Goal: Find specific page/section

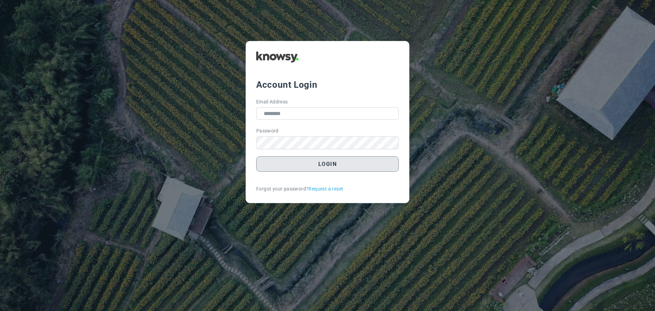
type input "**********"
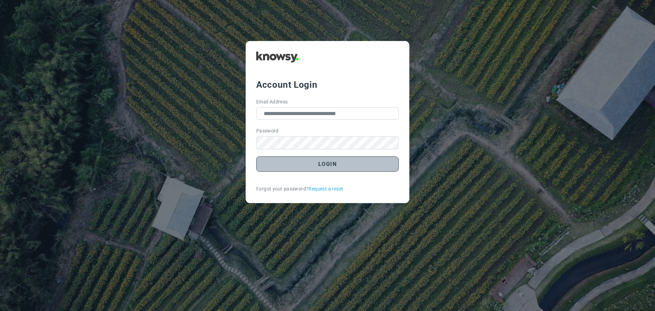
click at [332, 172] on button "Login" at bounding box center [327, 163] width 143 height 15
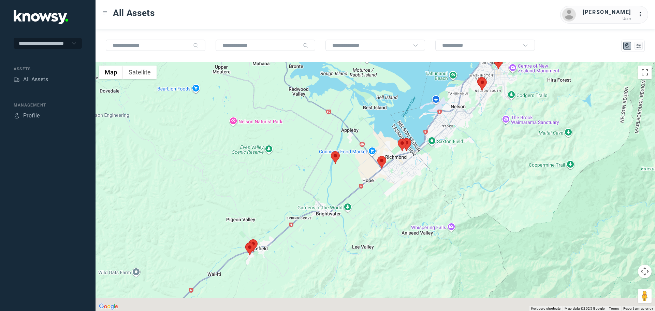
drag, startPoint x: 305, startPoint y: 232, endPoint x: 308, endPoint y: 202, distance: 30.6
click at [308, 202] on div at bounding box center [375, 186] width 559 height 249
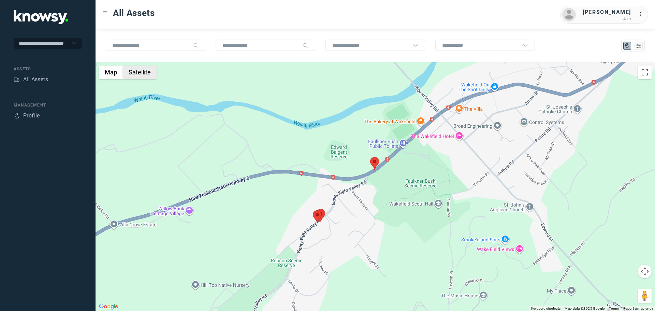
click at [142, 73] on button "Satellite" at bounding box center [140, 72] width 34 height 14
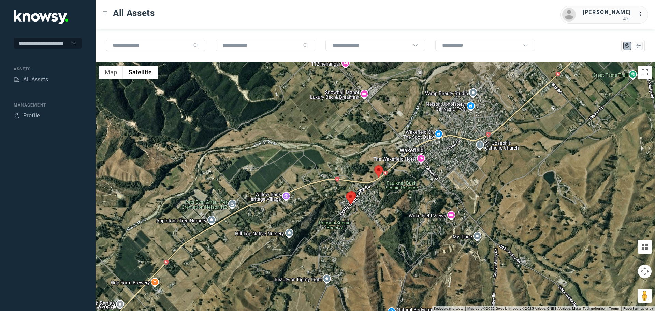
click at [374, 165] on area at bounding box center [374, 165] width 0 height 0
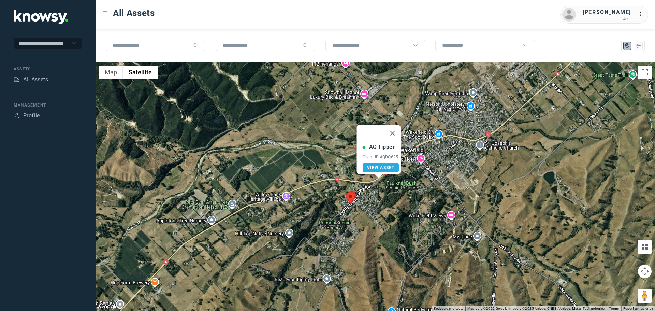
click at [395, 131] on button "Close" at bounding box center [392, 133] width 16 height 16
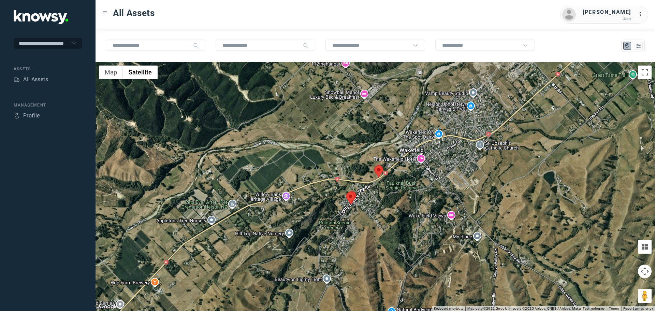
click at [346, 192] on area at bounding box center [346, 192] width 0 height 0
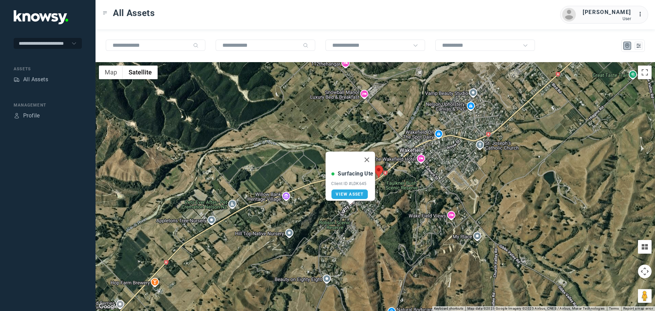
click at [371, 152] on button "Close" at bounding box center [367, 159] width 16 height 16
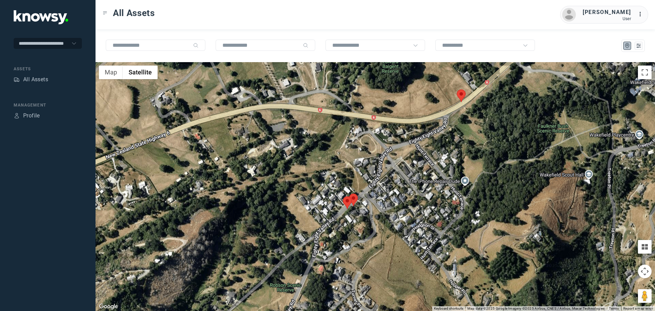
click at [349, 193] on area at bounding box center [349, 193] width 0 height 0
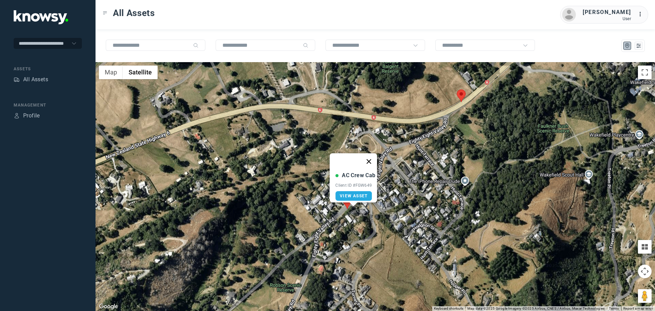
click at [372, 157] on button "Close" at bounding box center [369, 161] width 16 height 16
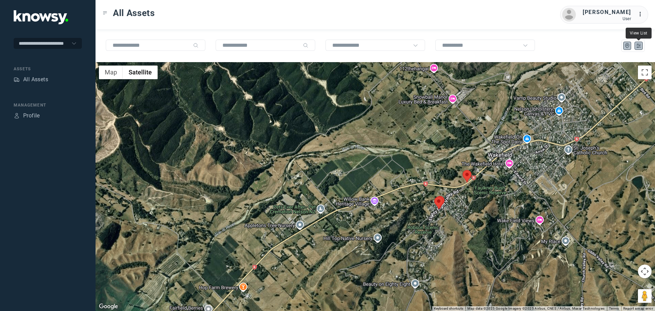
click at [638, 46] on icon "List" at bounding box center [639, 46] width 6 height 6
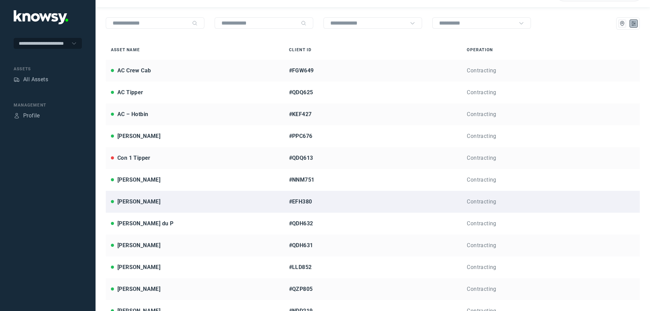
scroll to position [68, 0]
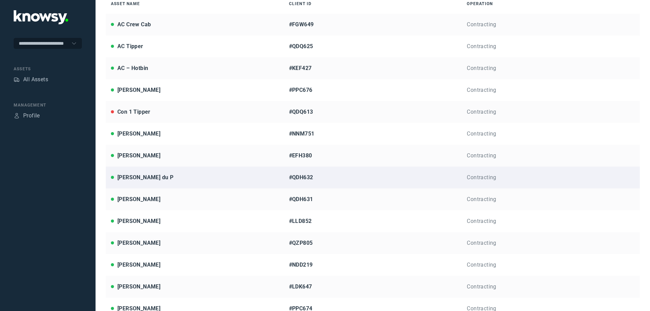
click at [173, 178] on div "[PERSON_NAME] du P" at bounding box center [195, 177] width 168 height 8
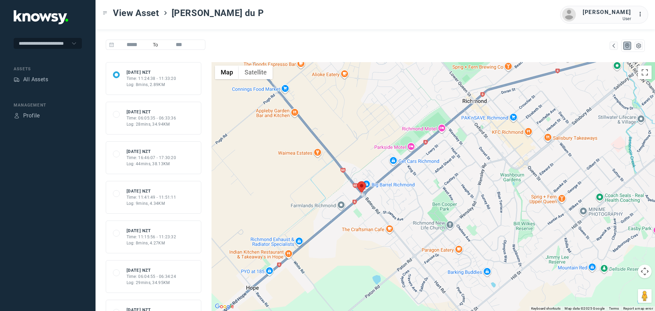
drag, startPoint x: 399, startPoint y: 254, endPoint x: 411, endPoint y: 192, distance: 62.6
click at [411, 192] on div at bounding box center [433, 186] width 443 height 249
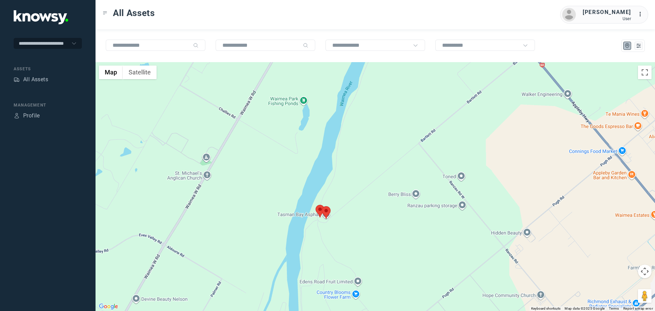
click at [322, 206] on area at bounding box center [322, 206] width 0 height 0
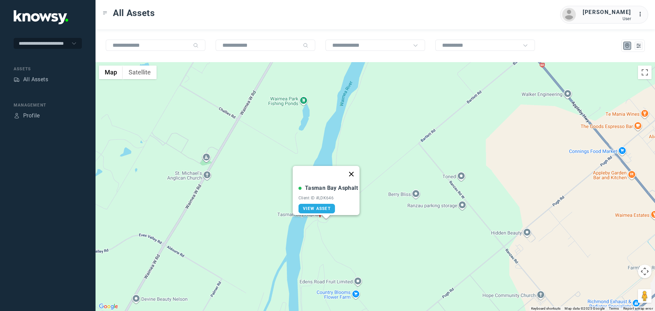
click at [354, 168] on button "Close" at bounding box center [351, 174] width 16 height 16
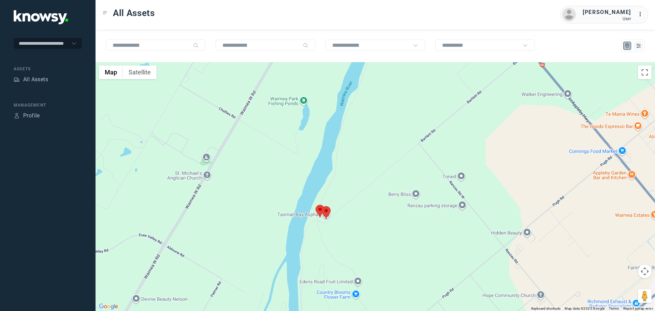
click at [316, 205] on area at bounding box center [316, 205] width 0 height 0
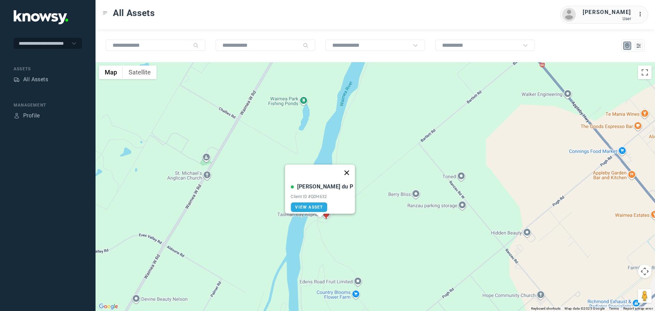
click at [339, 171] on button "Close" at bounding box center [347, 172] width 16 height 16
